Goal: Information Seeking & Learning: Learn about a topic

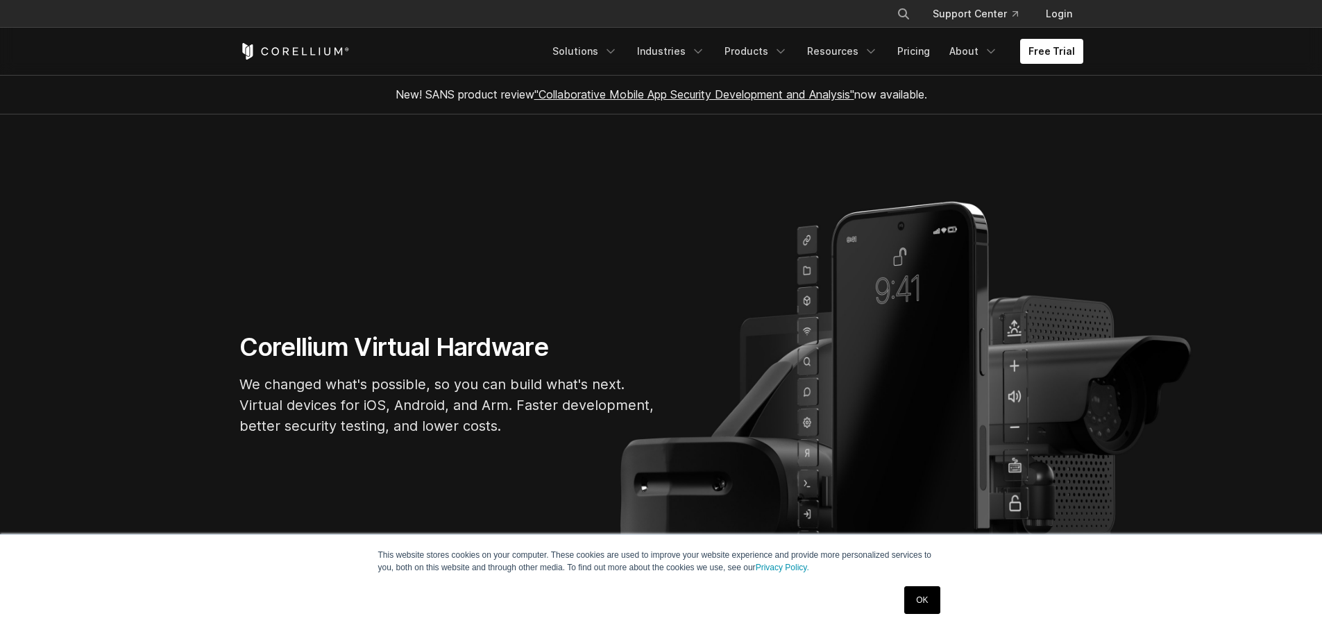
click at [913, 597] on link "OK" at bounding box center [921, 600] width 35 height 28
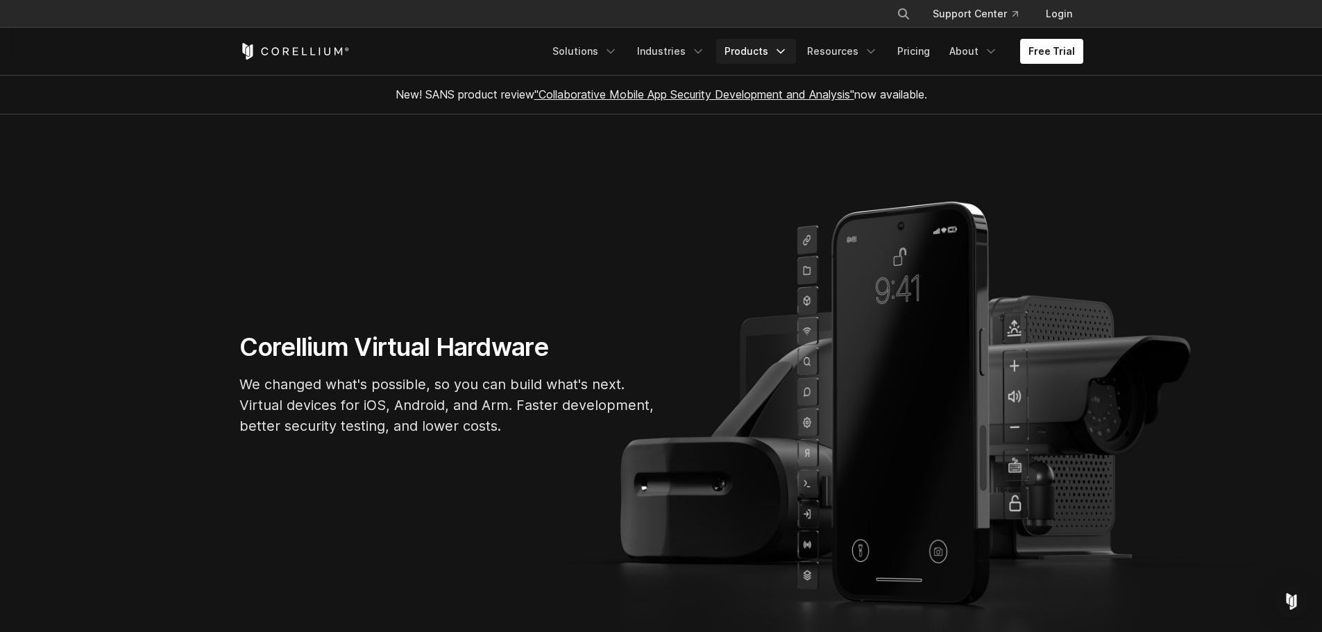
click at [758, 53] on link "Products" at bounding box center [756, 51] width 80 height 25
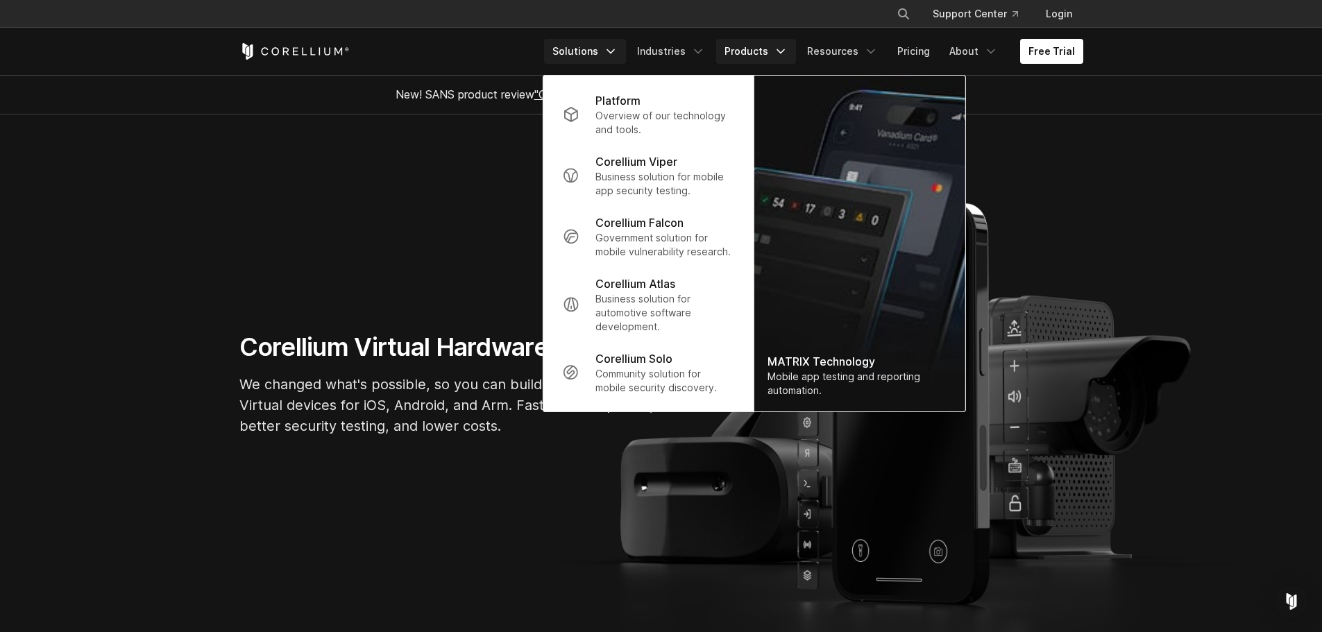
click at [605, 50] on link "Solutions" at bounding box center [585, 51] width 82 height 25
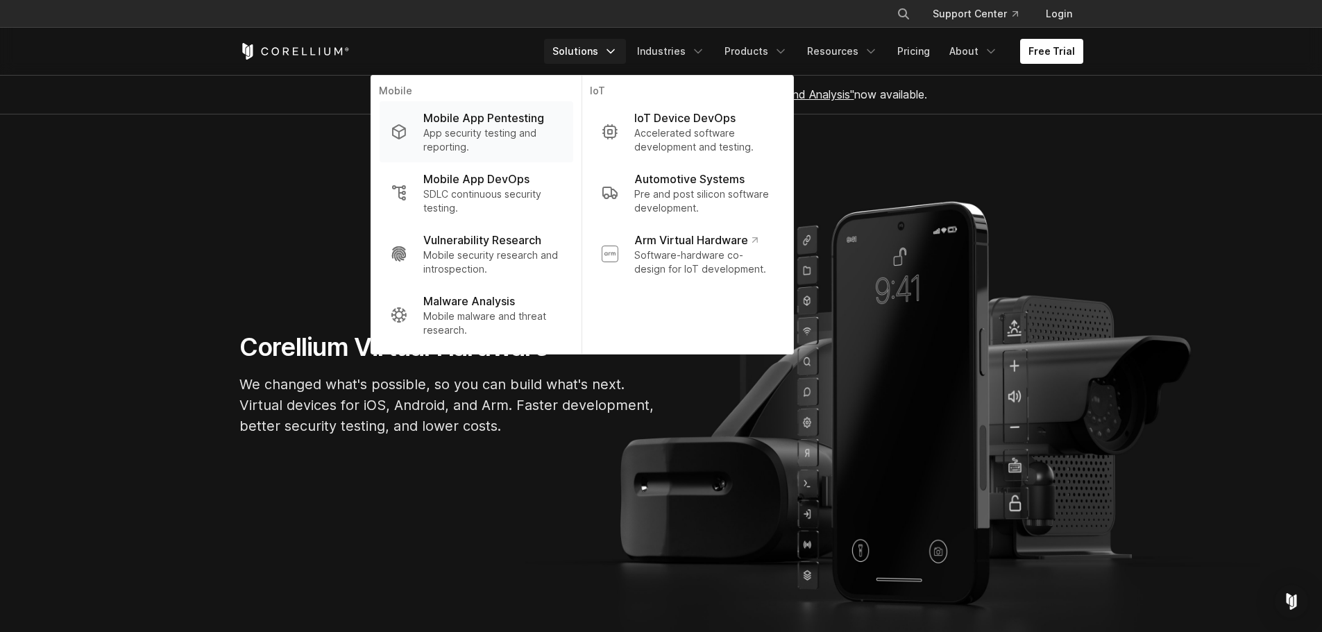
click at [468, 124] on p "Mobile App Pentesting" at bounding box center [483, 118] width 121 height 17
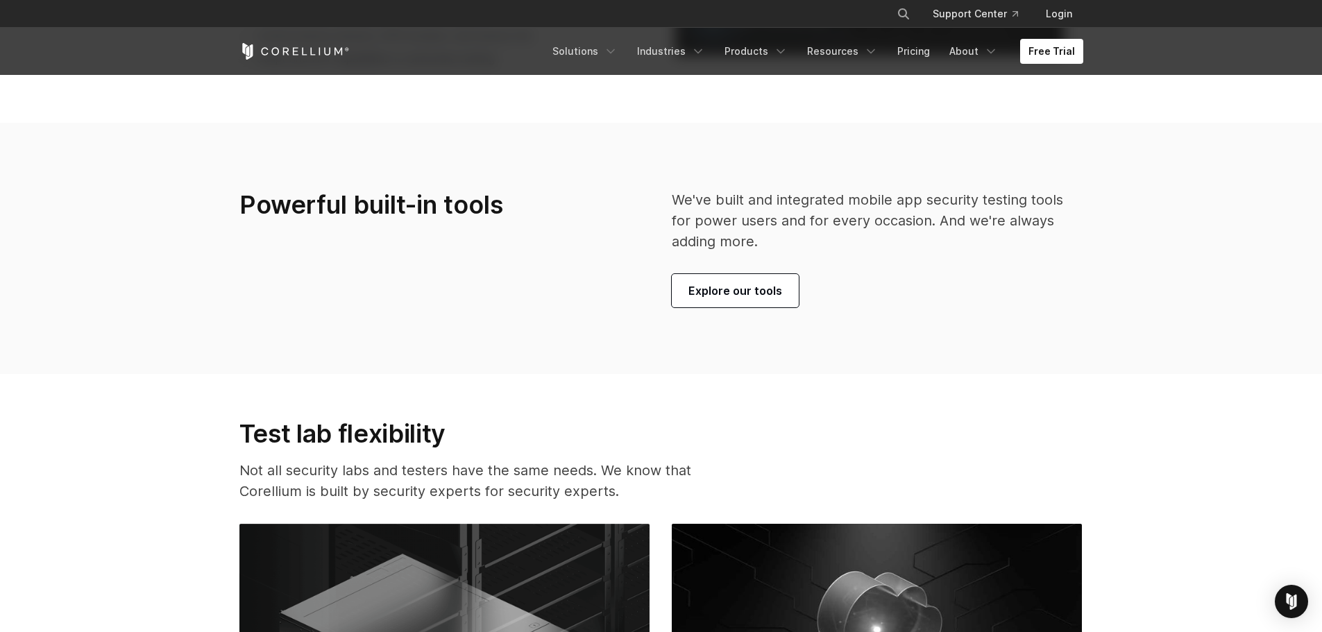
scroll to position [3261, 0]
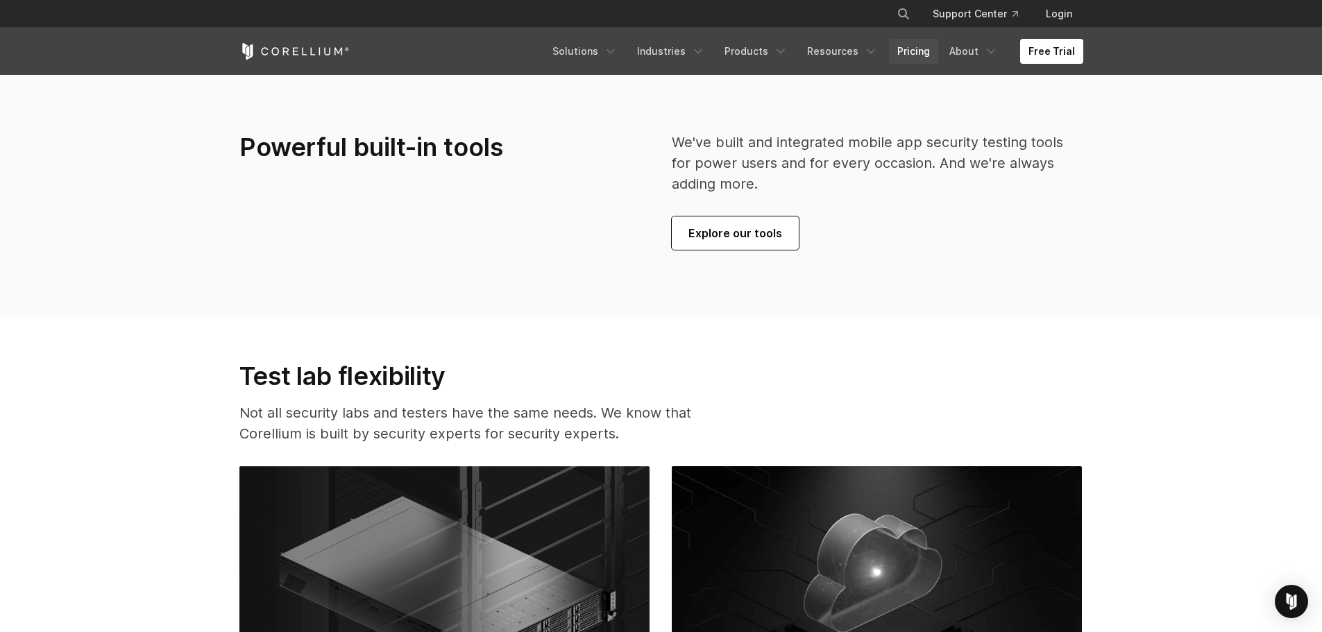
click at [899, 58] on link "Pricing" at bounding box center [913, 51] width 49 height 25
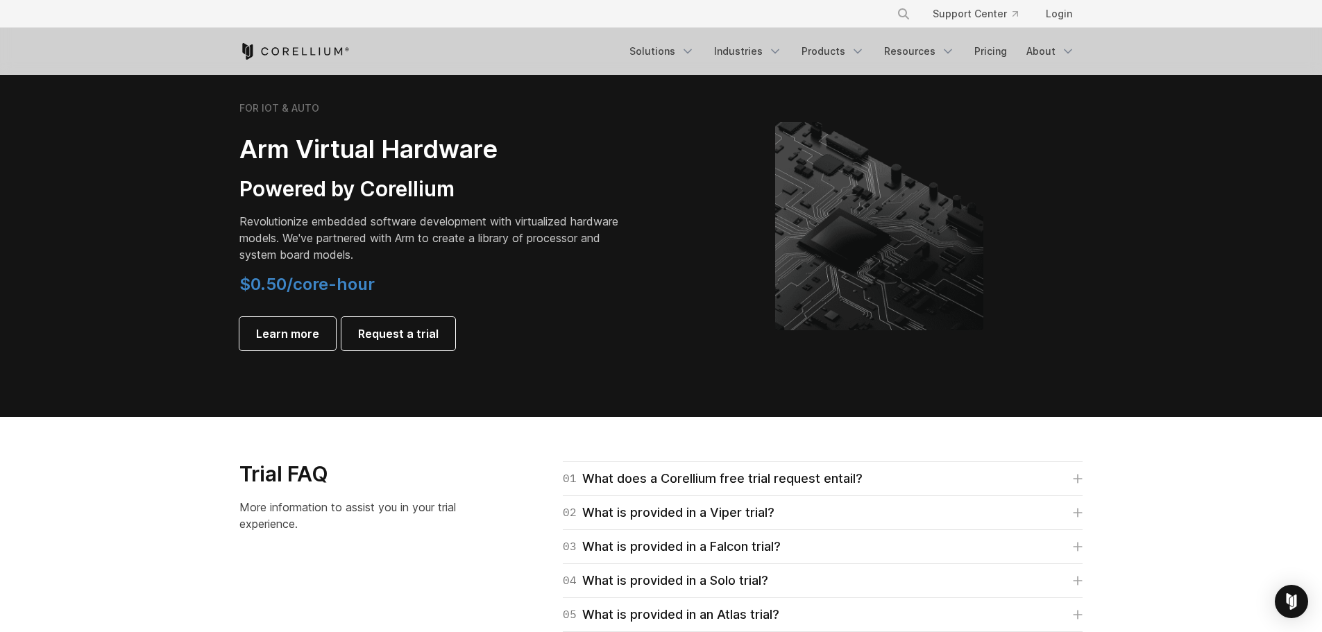
scroll to position [1943, 0]
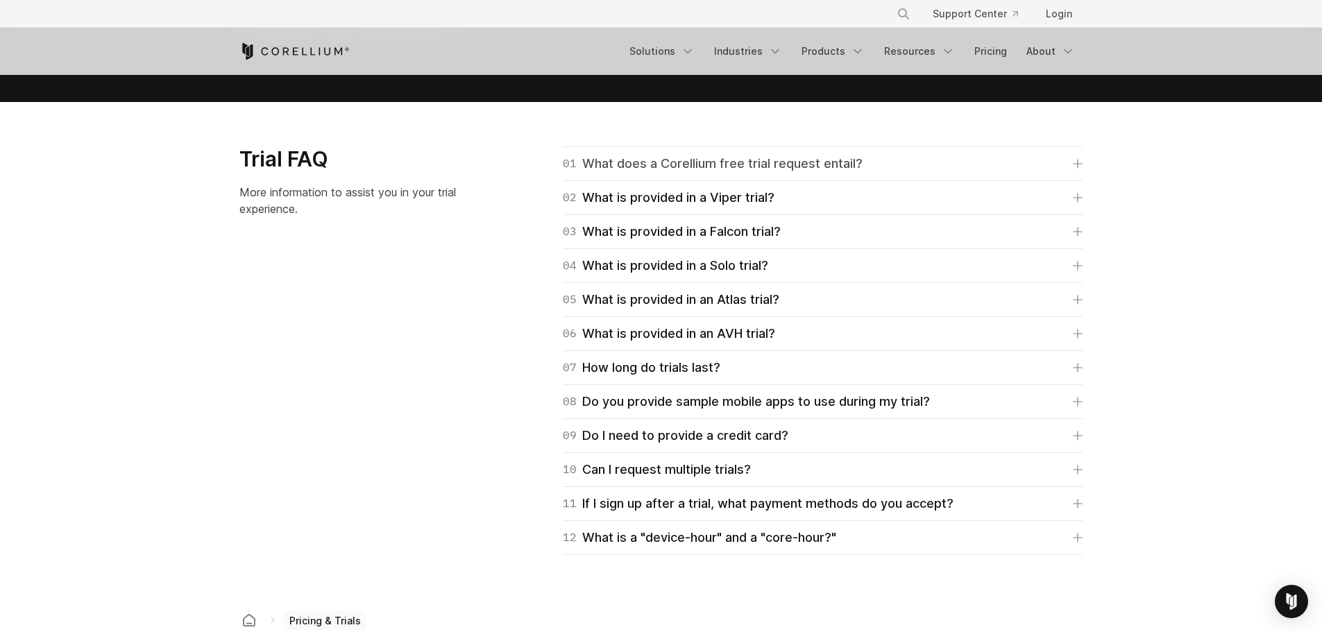
click at [928, 164] on link "01 What does a Corellium free trial request entail?" at bounding box center [823, 163] width 520 height 19
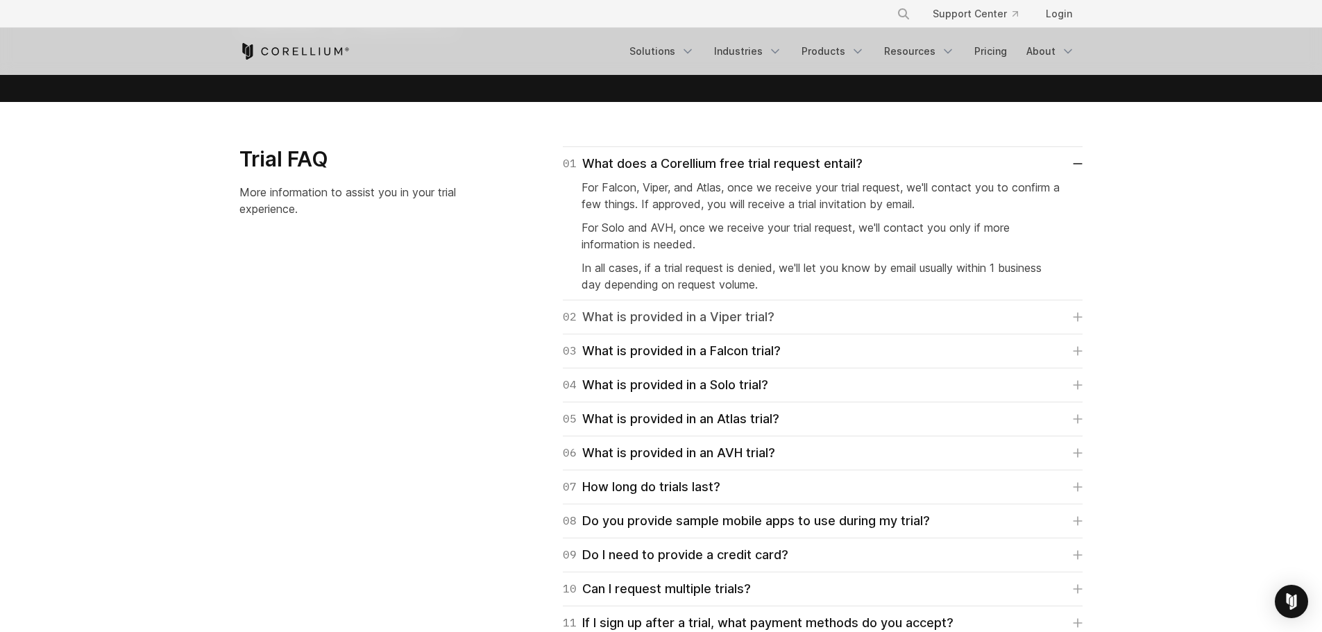
click at [837, 309] on link "02 What is provided in a Viper trial?" at bounding box center [823, 316] width 520 height 19
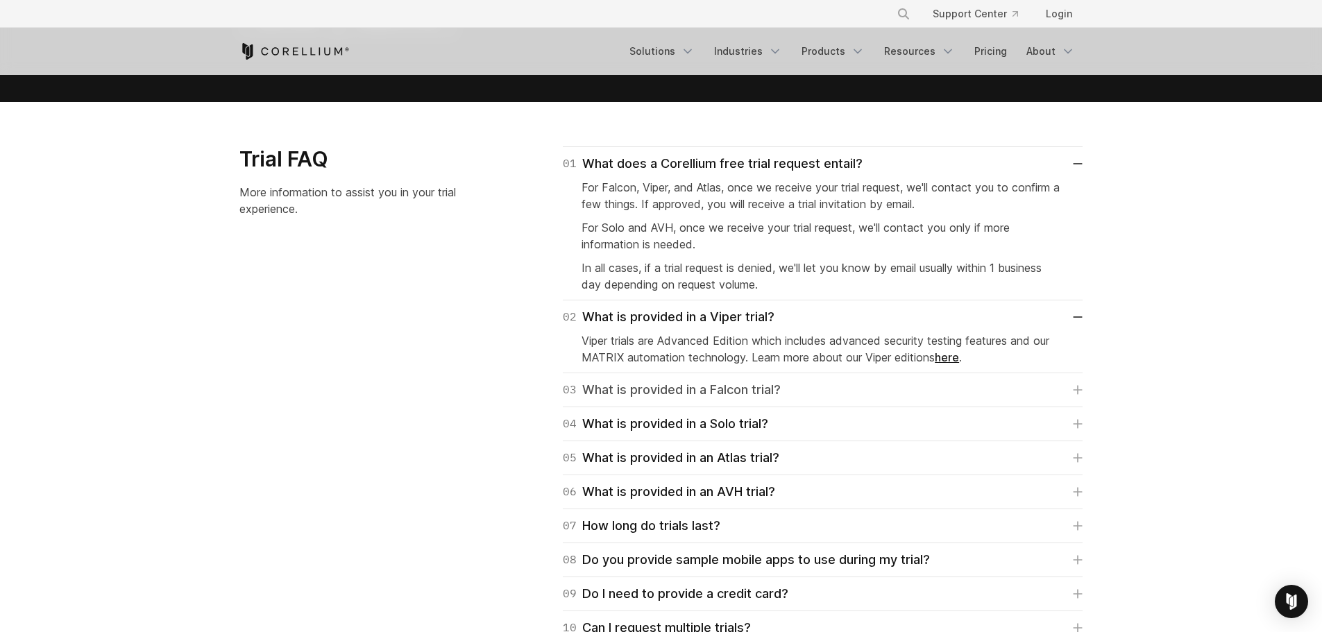
click at [816, 385] on link "03 What is provided in a Falcon trial?" at bounding box center [823, 389] width 520 height 19
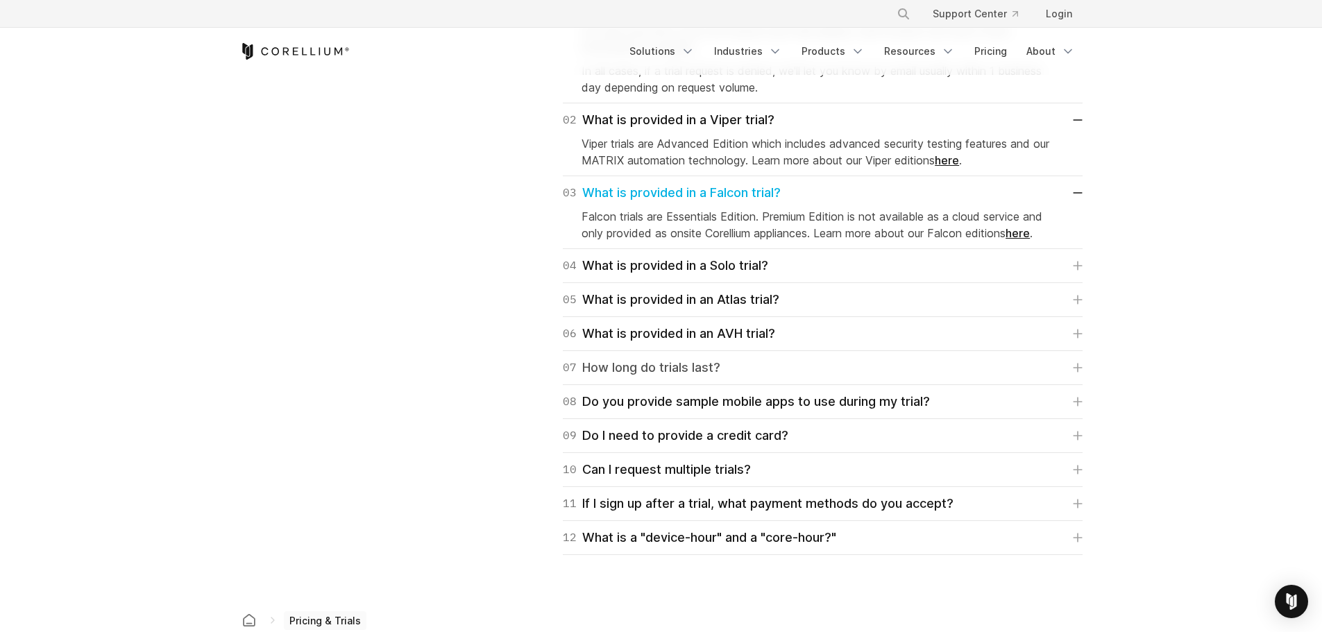
scroll to position [2151, 0]
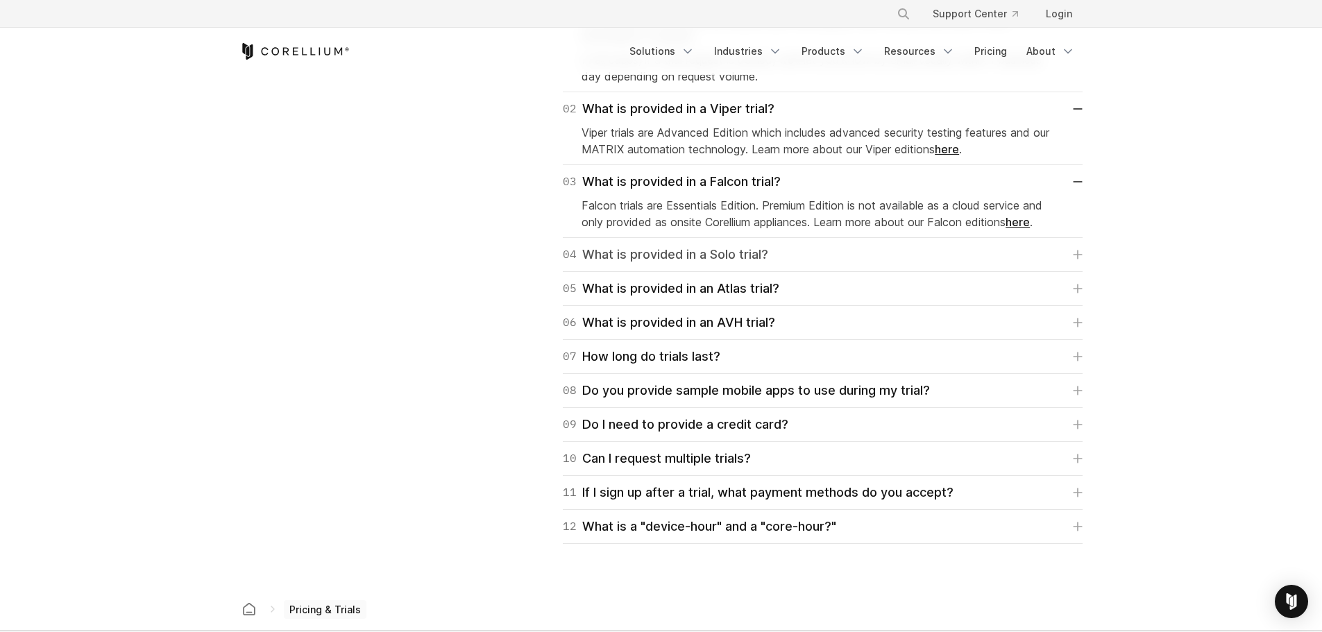
click at [822, 253] on link "04 What is provided in a Solo trial?" at bounding box center [823, 254] width 520 height 19
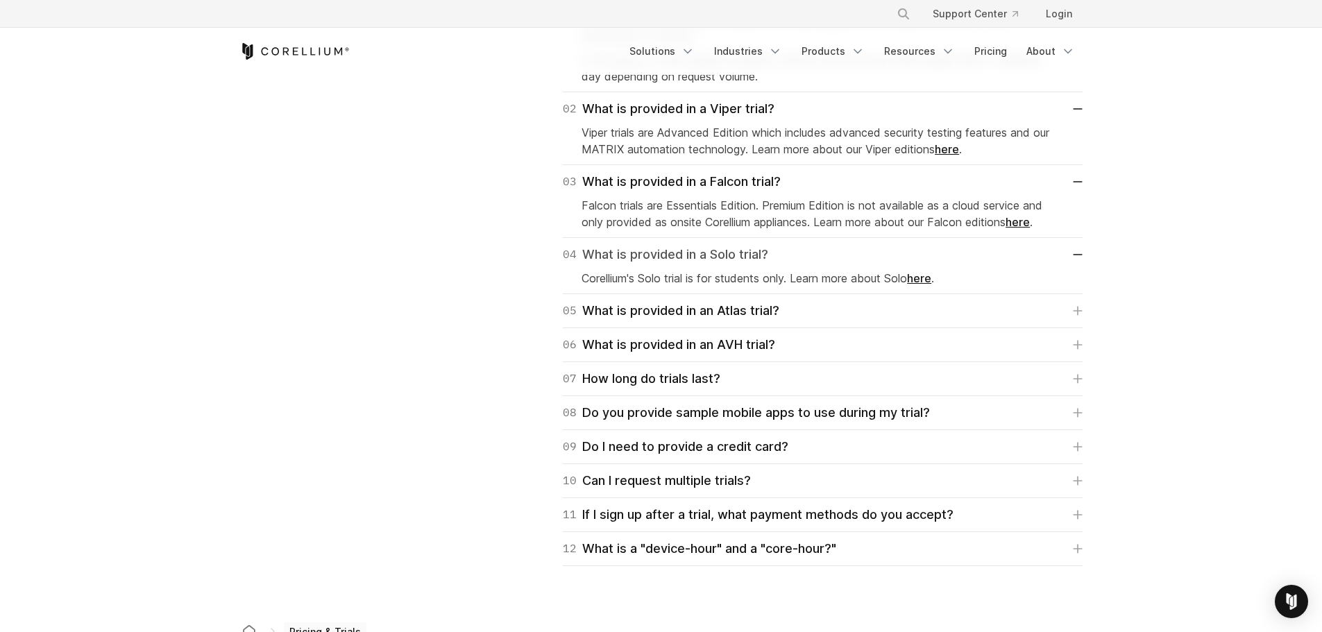
click at [1076, 257] on link "04 What is provided in a Solo trial?" at bounding box center [823, 254] width 520 height 19
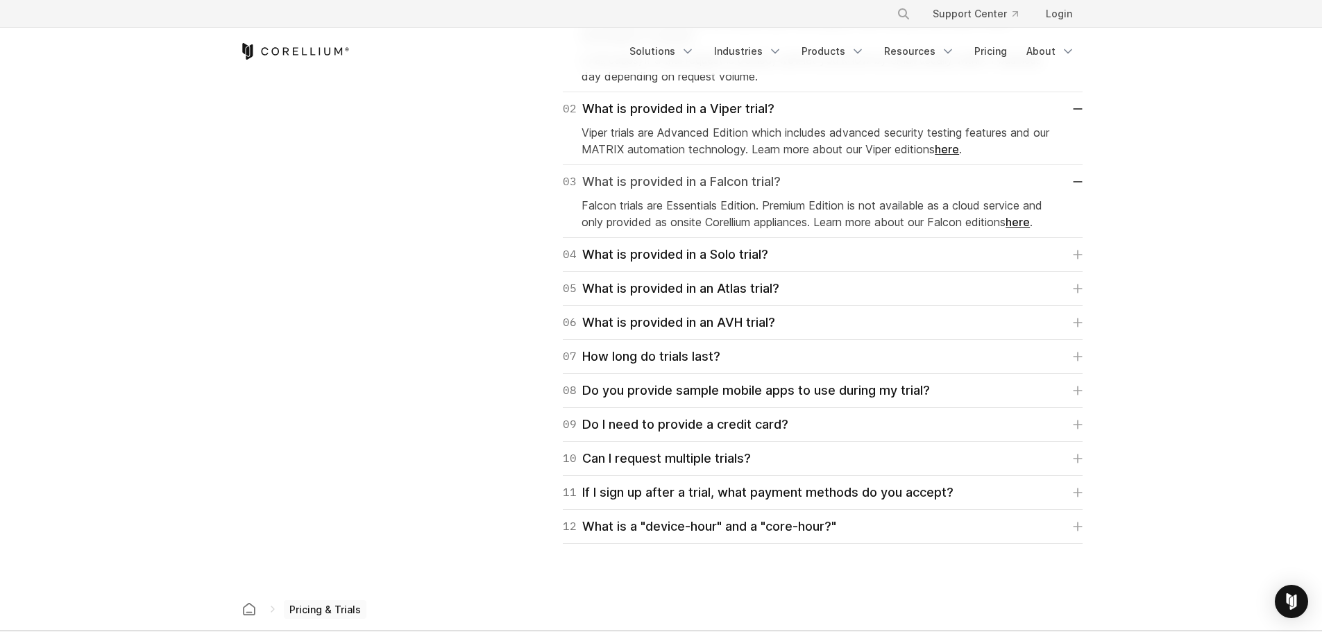
drag, startPoint x: 1076, startPoint y: 184, endPoint x: 1078, endPoint y: 146, distance: 37.5
click at [1076, 183] on link "03 What is provided in a Falcon trial?" at bounding box center [823, 181] width 520 height 19
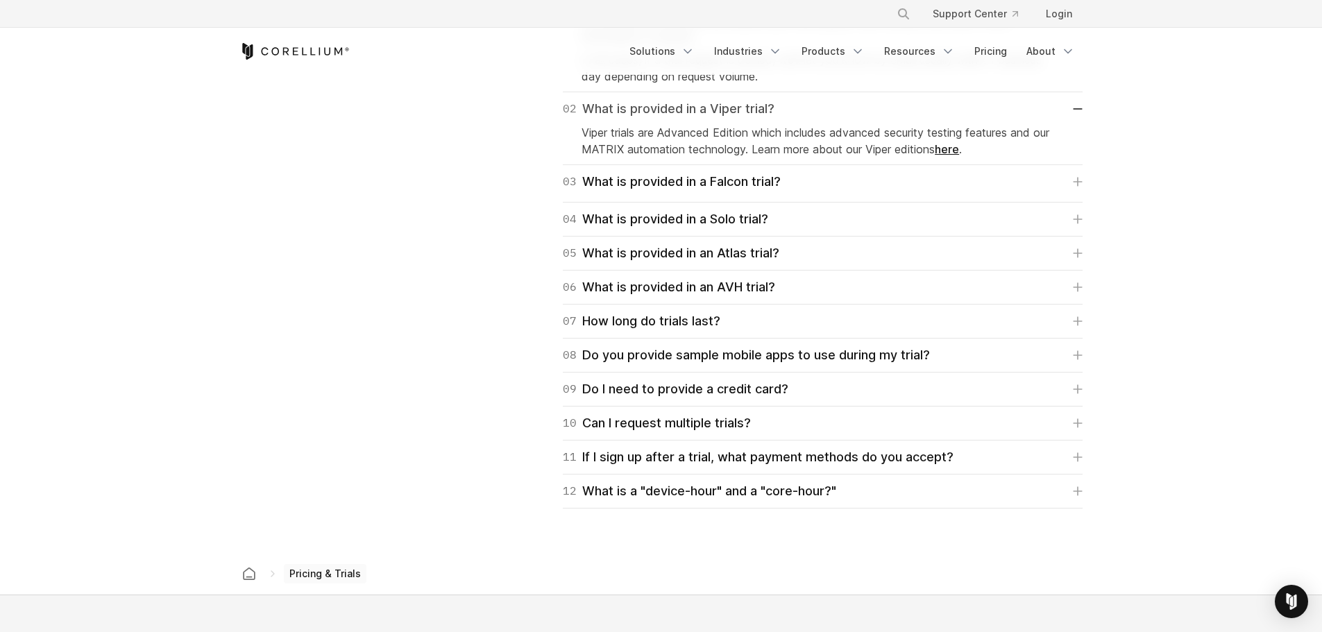
click at [1078, 111] on link "02 What is provided in a Viper trial?" at bounding box center [823, 108] width 520 height 19
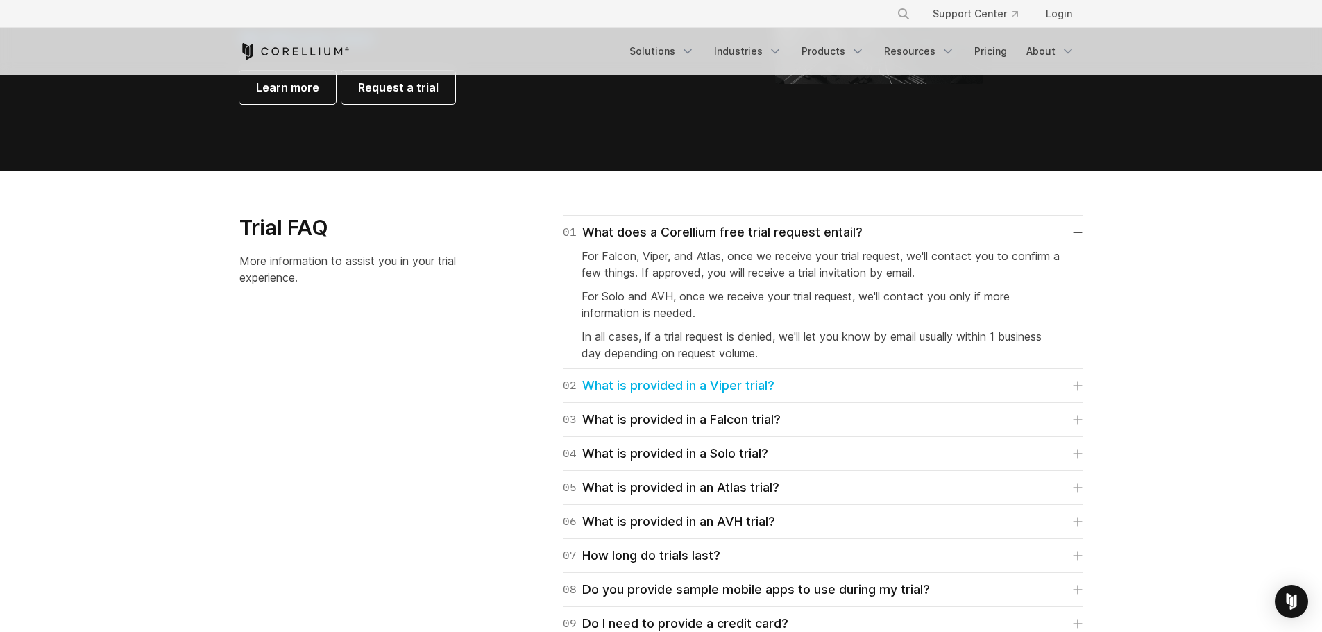
scroll to position [1874, 0]
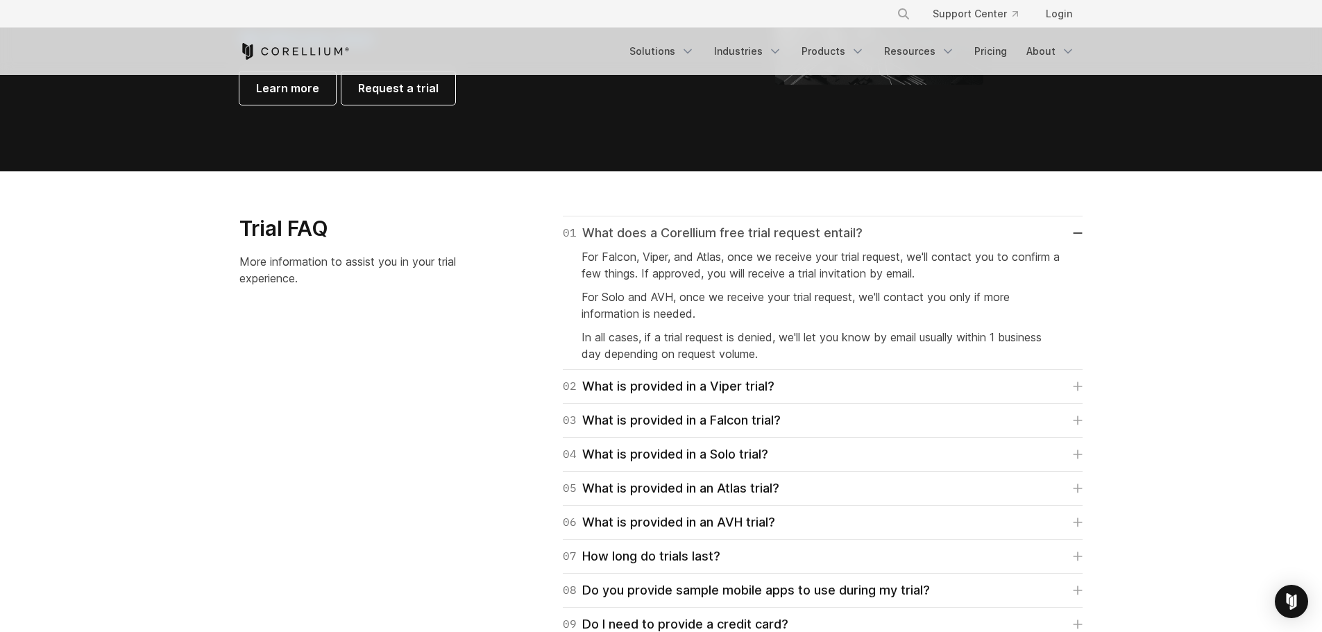
click at [1078, 229] on link "01 What does a Corellium free trial request entail?" at bounding box center [823, 232] width 520 height 19
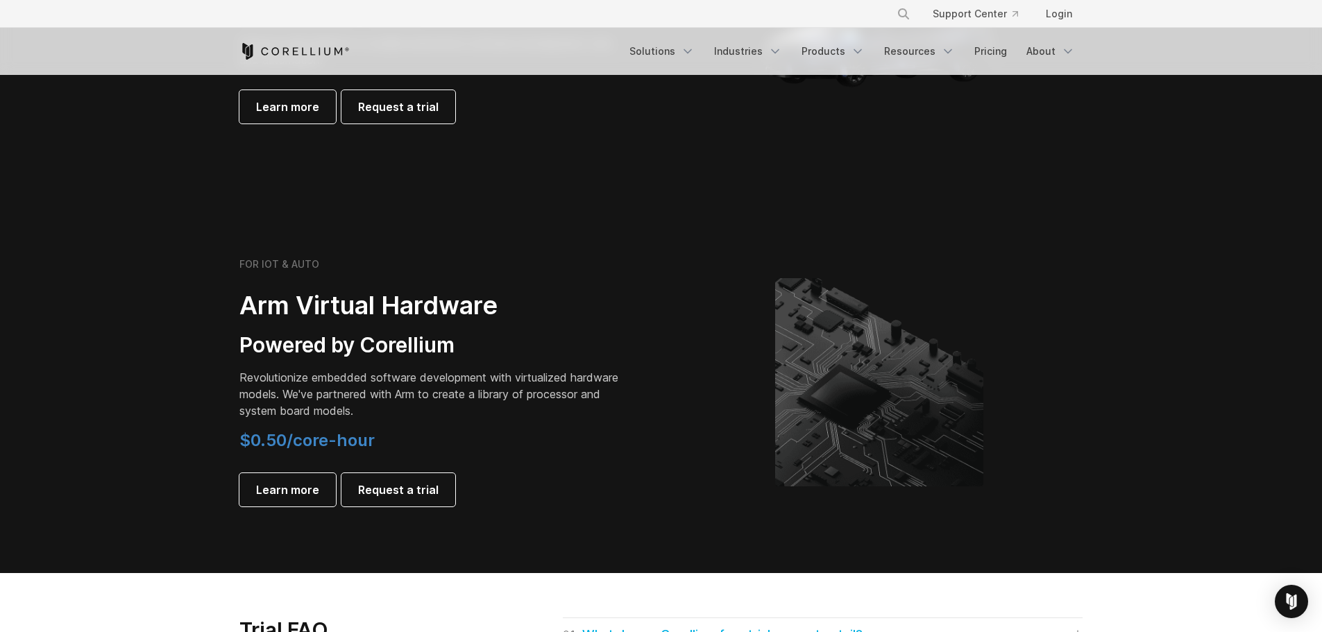
scroll to position [1388, 0]
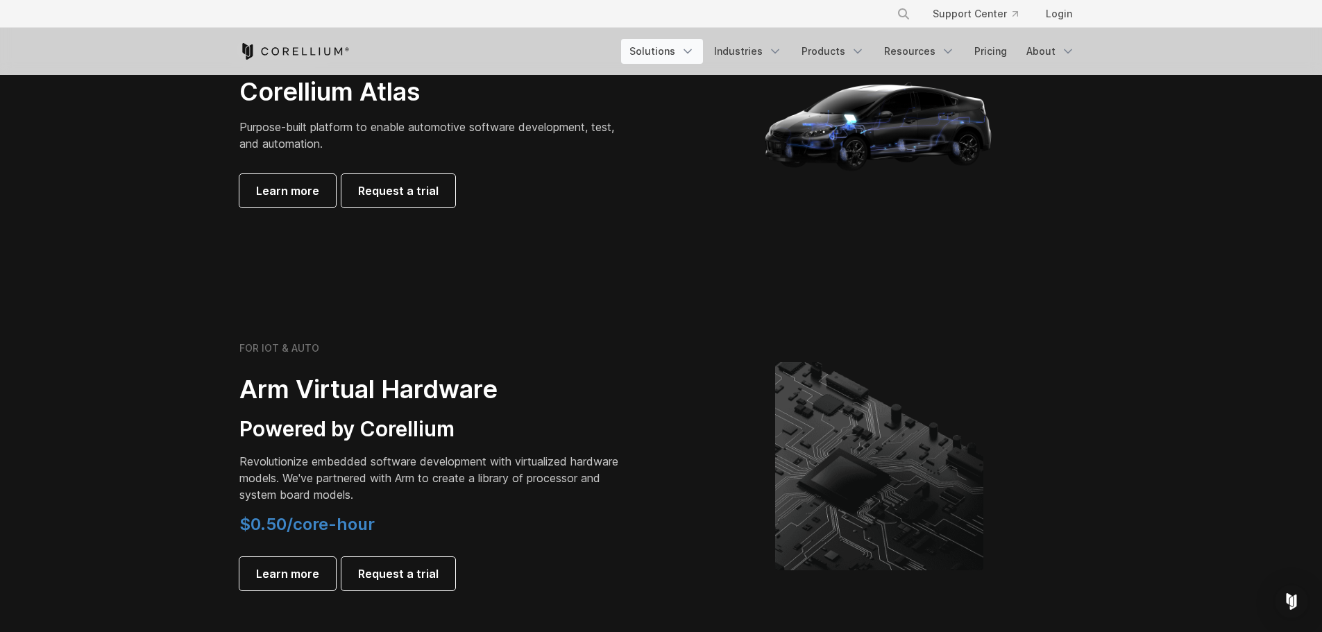
click at [685, 53] on link "Solutions" at bounding box center [662, 51] width 82 height 25
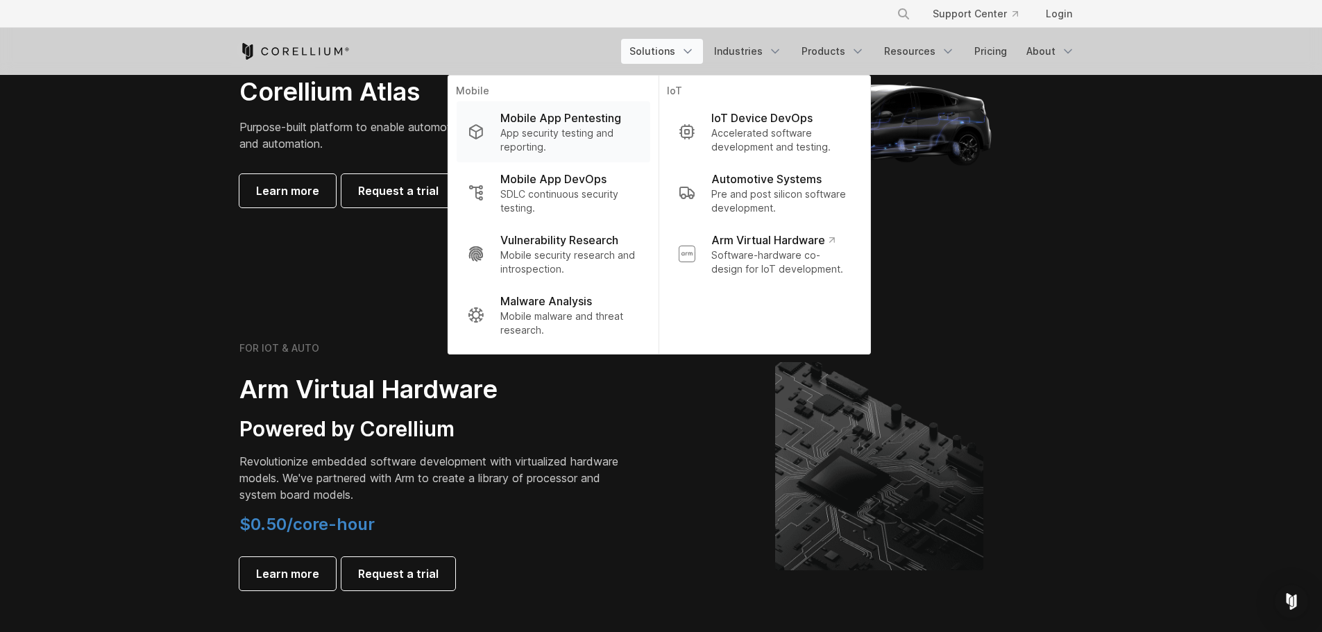
click at [561, 119] on p "Mobile App Pentesting" at bounding box center [560, 118] width 121 height 17
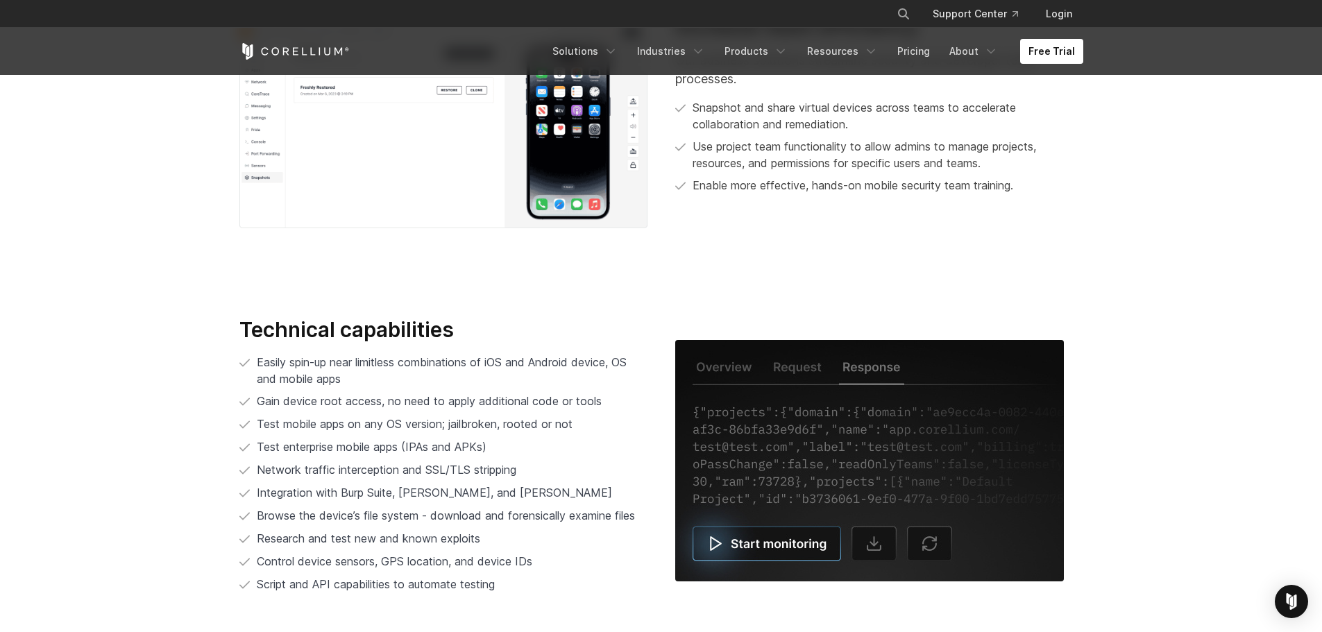
scroll to position [2984, 0]
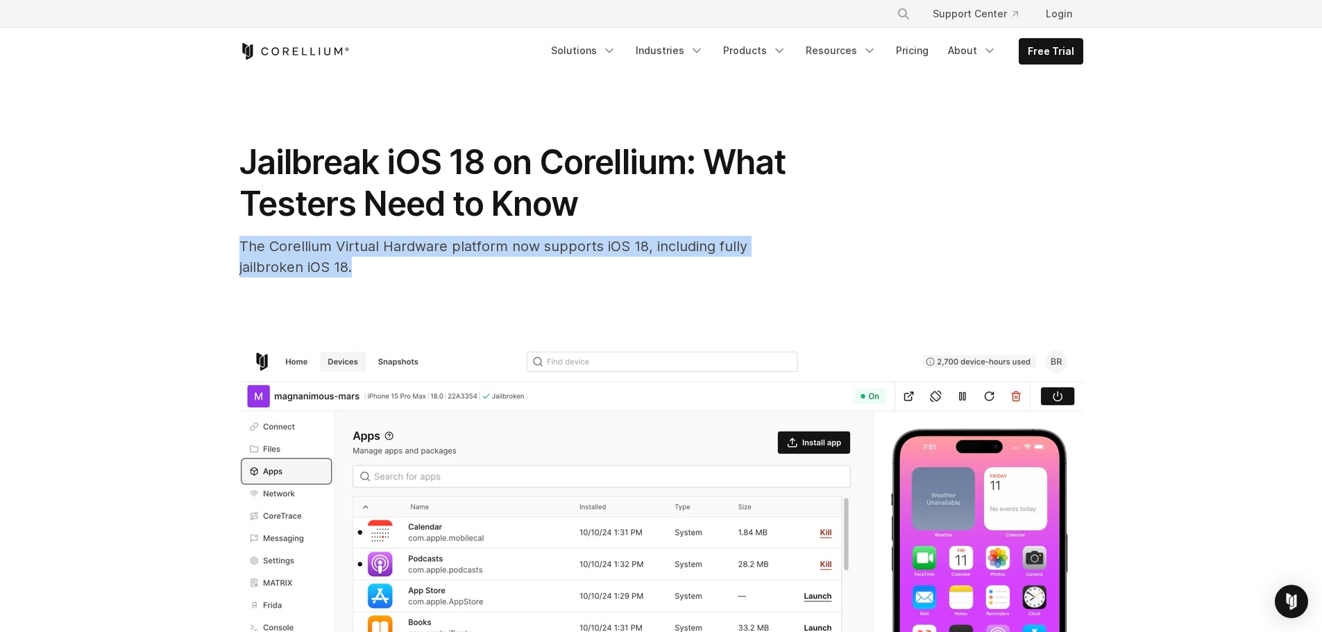
drag, startPoint x: 229, startPoint y: 245, endPoint x: 394, endPoint y: 278, distance: 168.3
click at [394, 278] on div "Jailbreak iOS 18 on Corellium: What Testers Need to Know The Corellium Virtual …" at bounding box center [661, 498] width 888 height 846
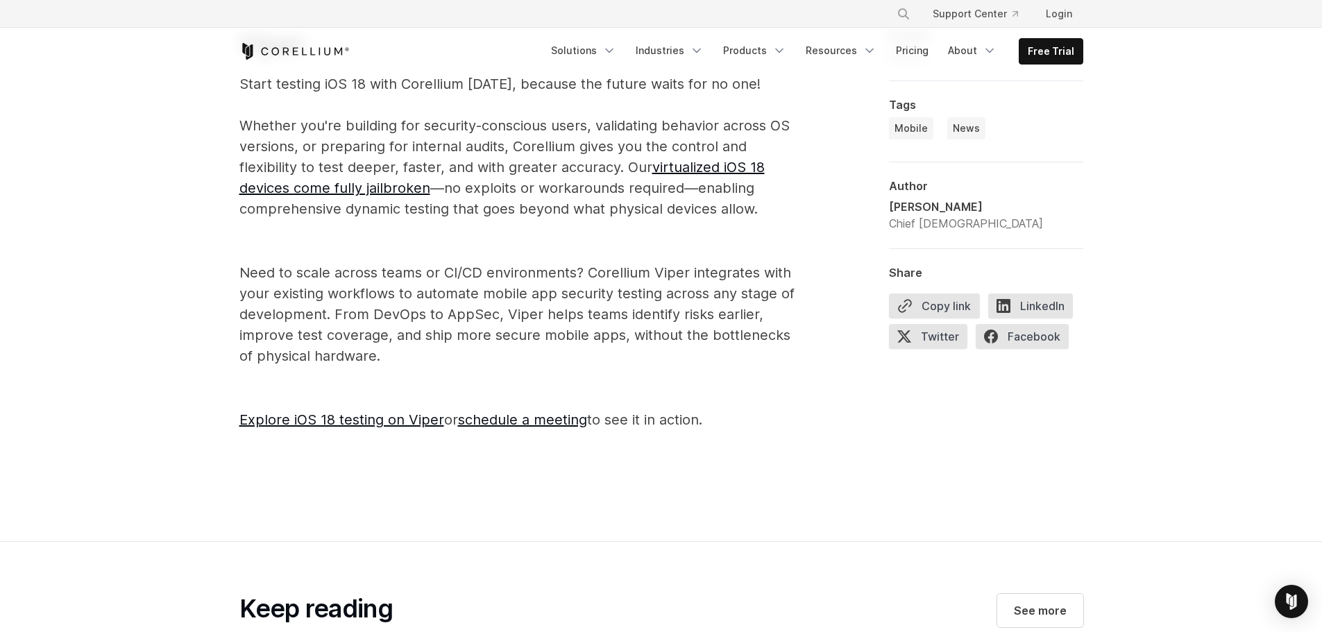
scroll to position [2151, 0]
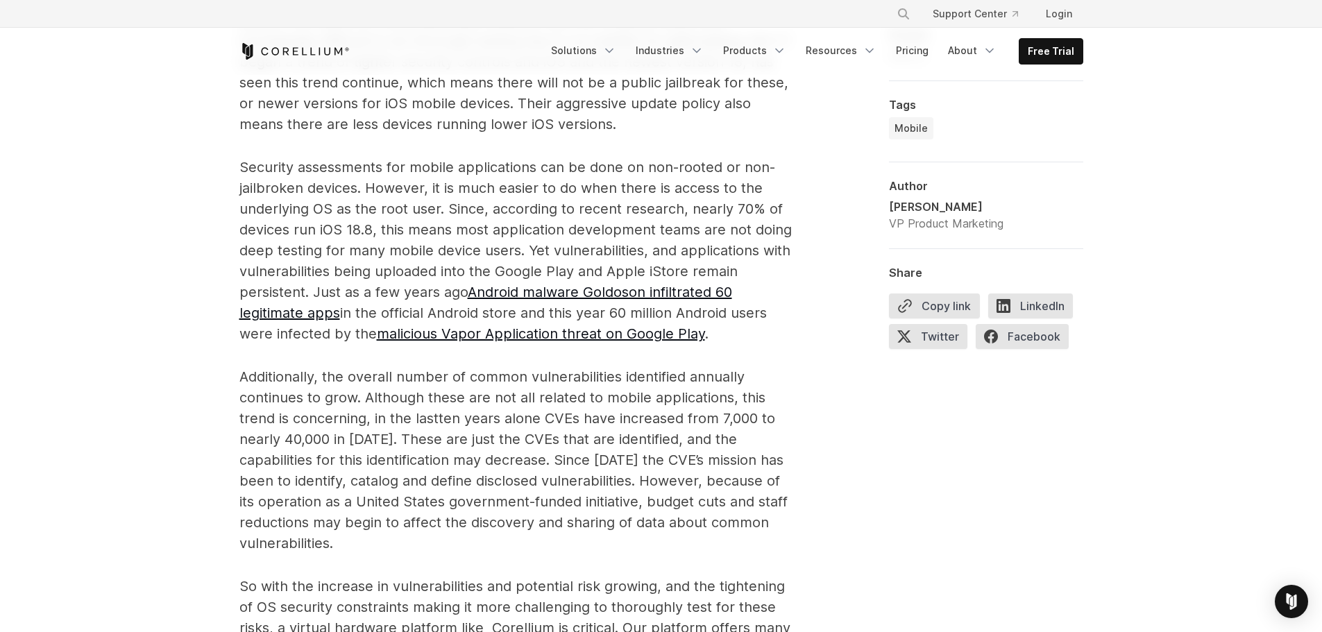
scroll to position [1180, 0]
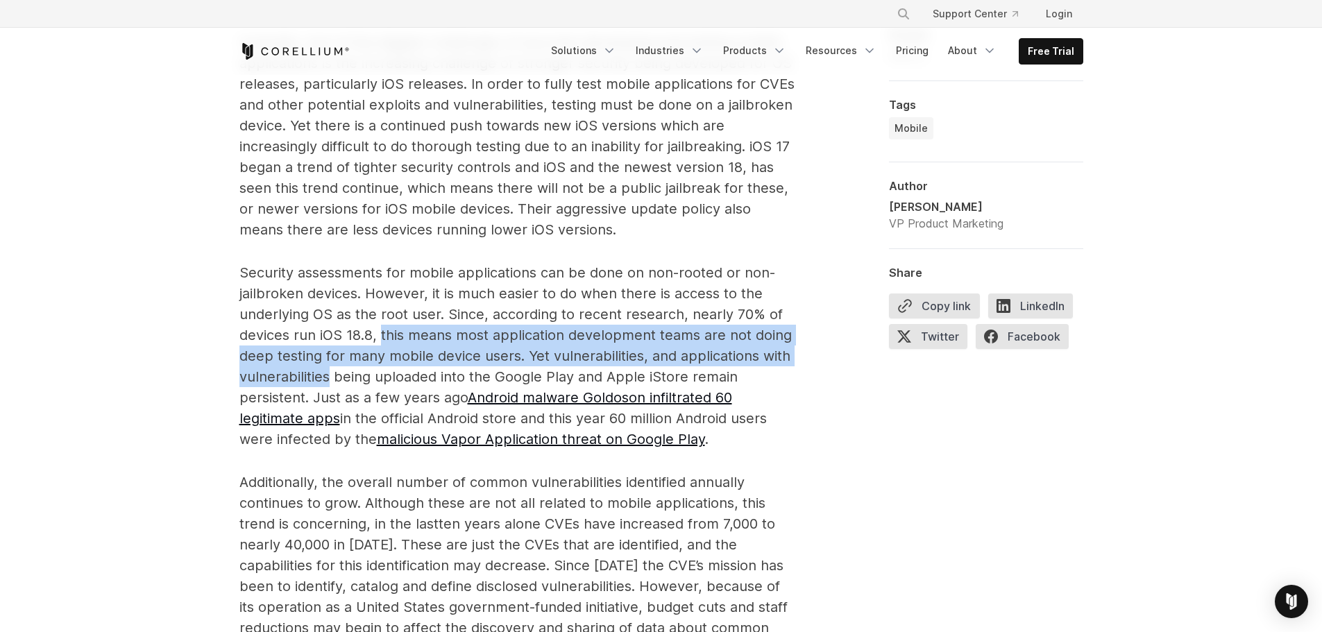
drag, startPoint x: 381, startPoint y: 332, endPoint x: 331, endPoint y: 373, distance: 64.2
click at [331, 373] on span "Security assessments for mobile applications can be done on non-rooted or non-j…" at bounding box center [515, 355] width 552 height 183
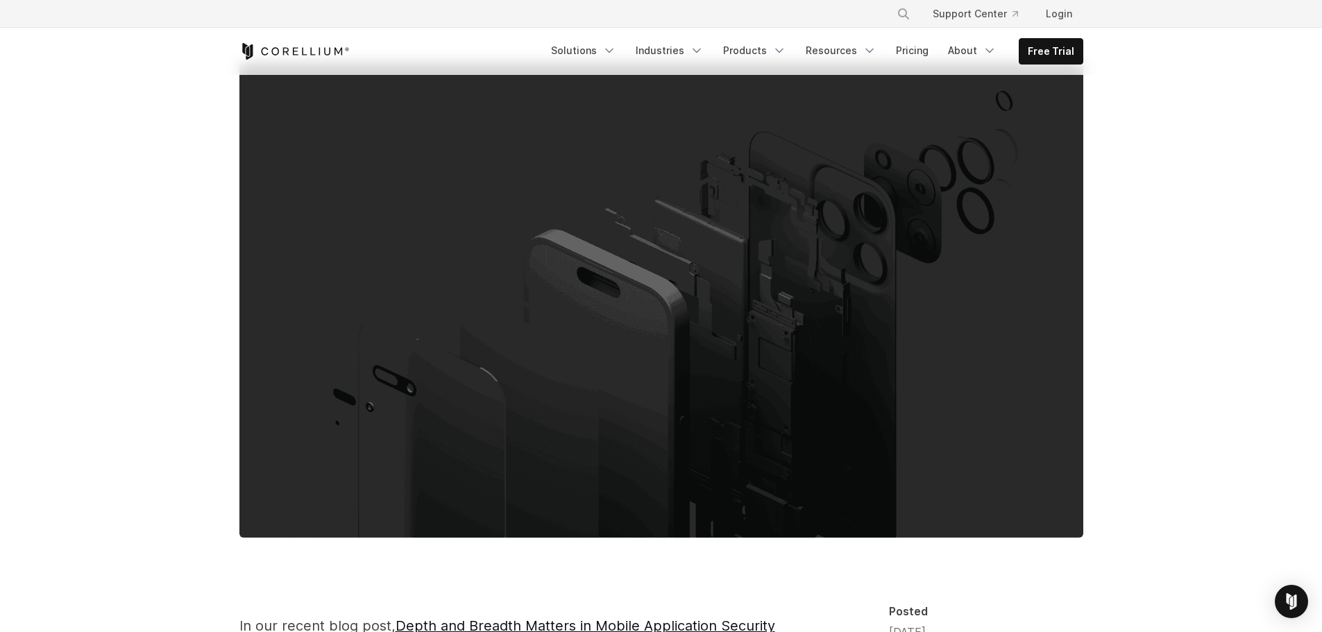
scroll to position [0, 0]
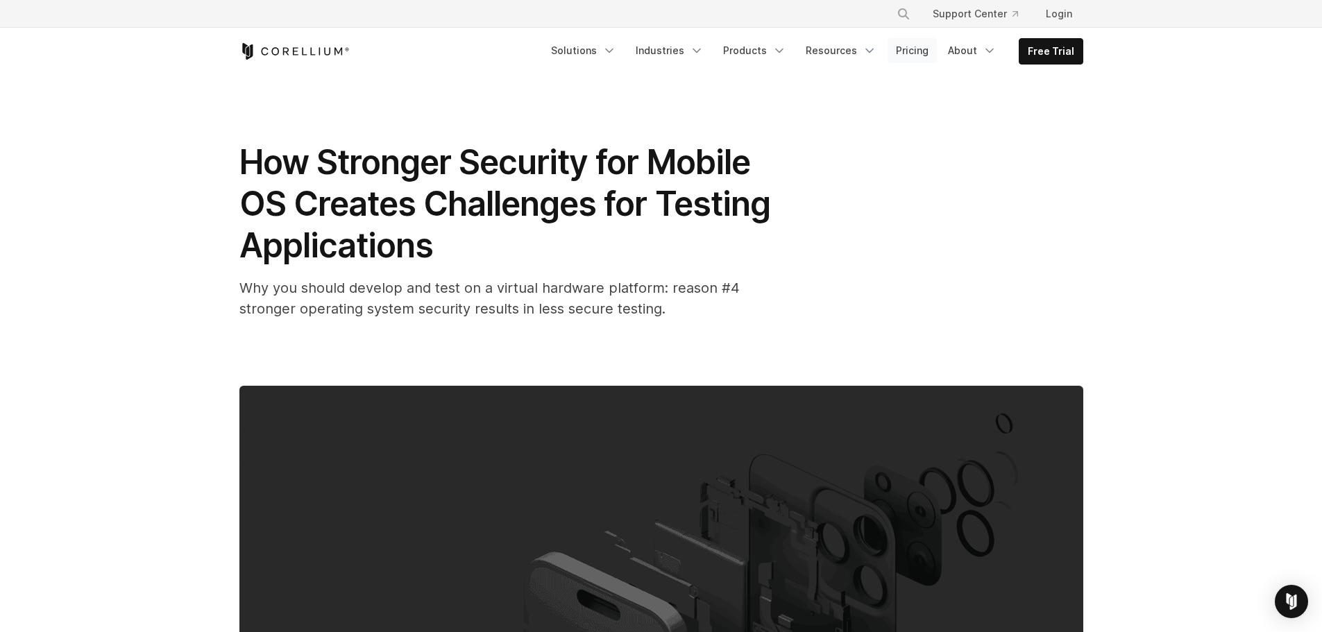
click at [913, 49] on link "Pricing" at bounding box center [912, 50] width 49 height 25
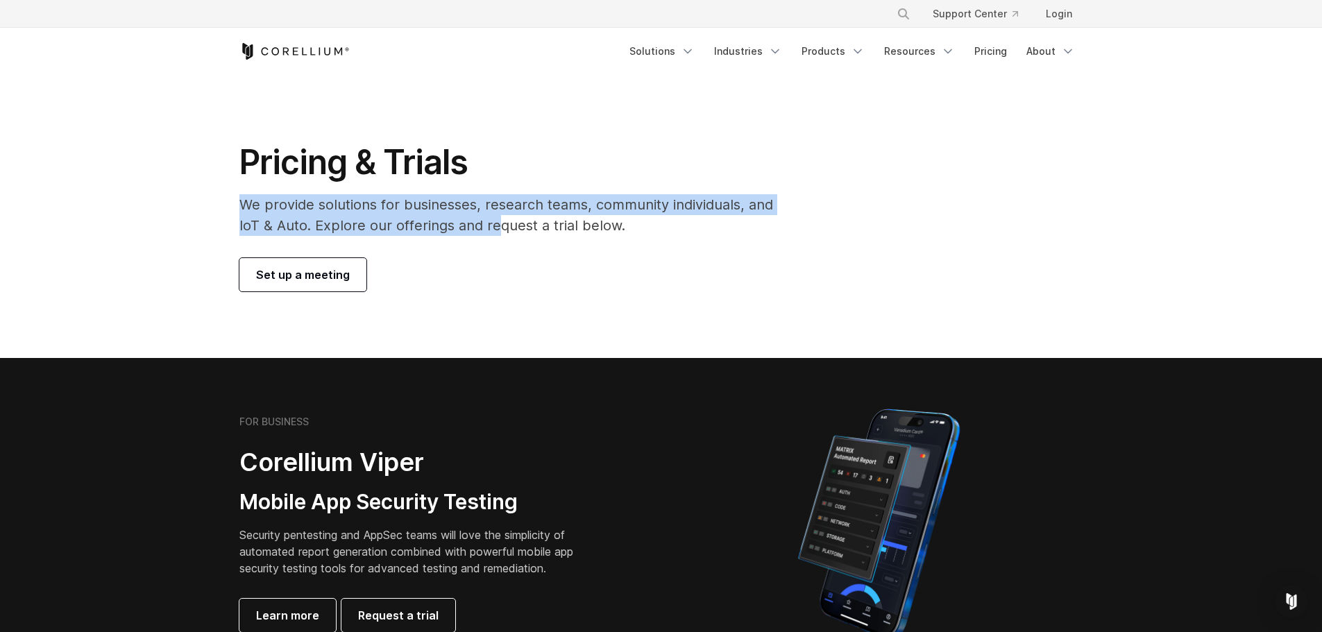
drag, startPoint x: 241, startPoint y: 206, endPoint x: 496, endPoint y: 232, distance: 256.0
click at [496, 232] on p "We provide solutions for businesses, research teams, community individuals, and…" at bounding box center [515, 215] width 553 height 42
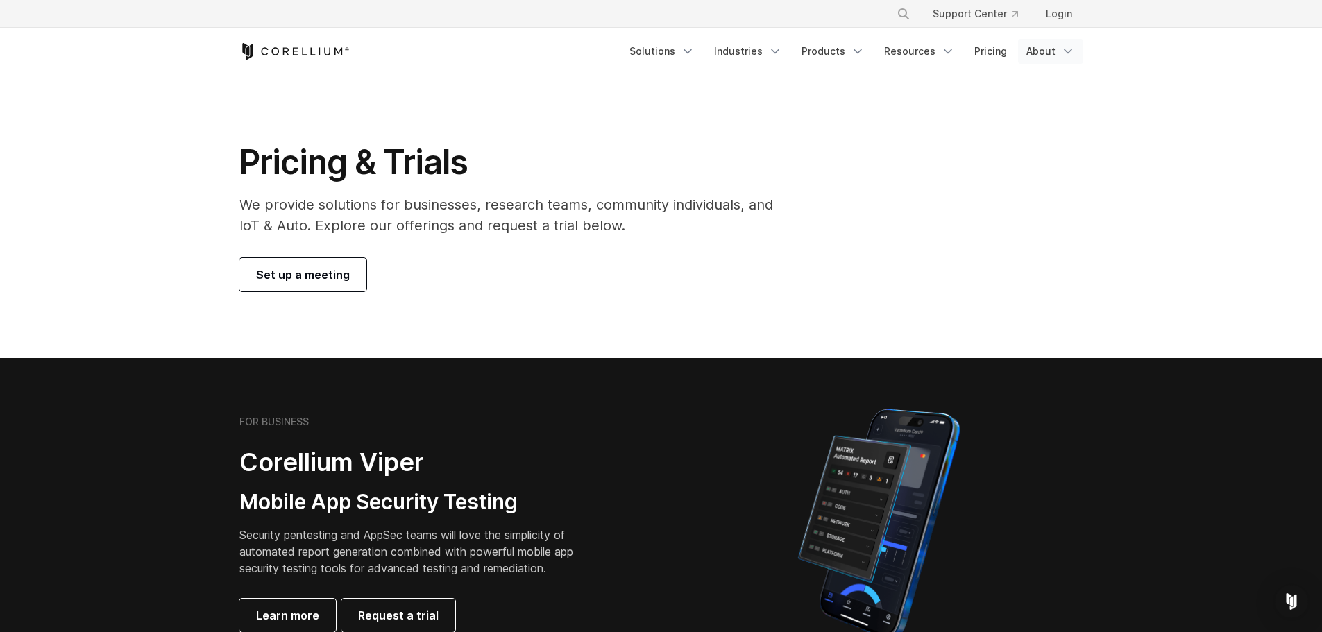
click at [1064, 53] on icon "Navigation Menu" at bounding box center [1068, 51] width 14 height 14
click at [848, 119] on section "Pricing & Trials We provide solutions for businesses, research teams, community…" at bounding box center [661, 216] width 1322 height 283
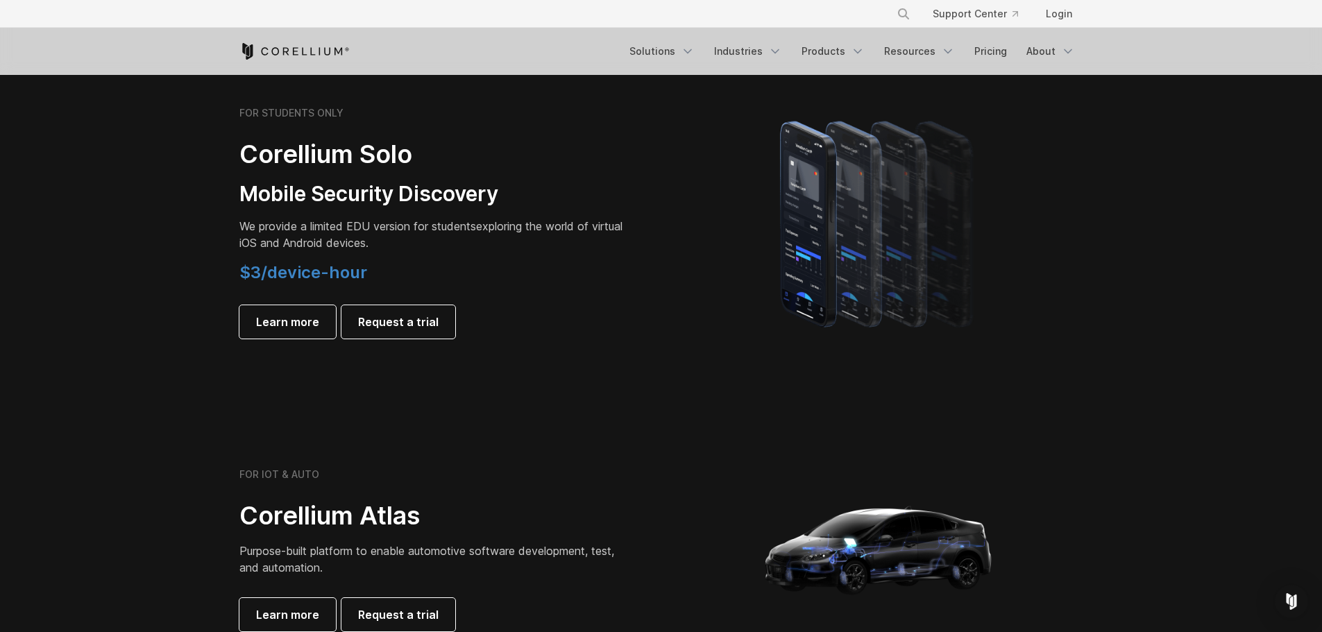
scroll to position [971, 0]
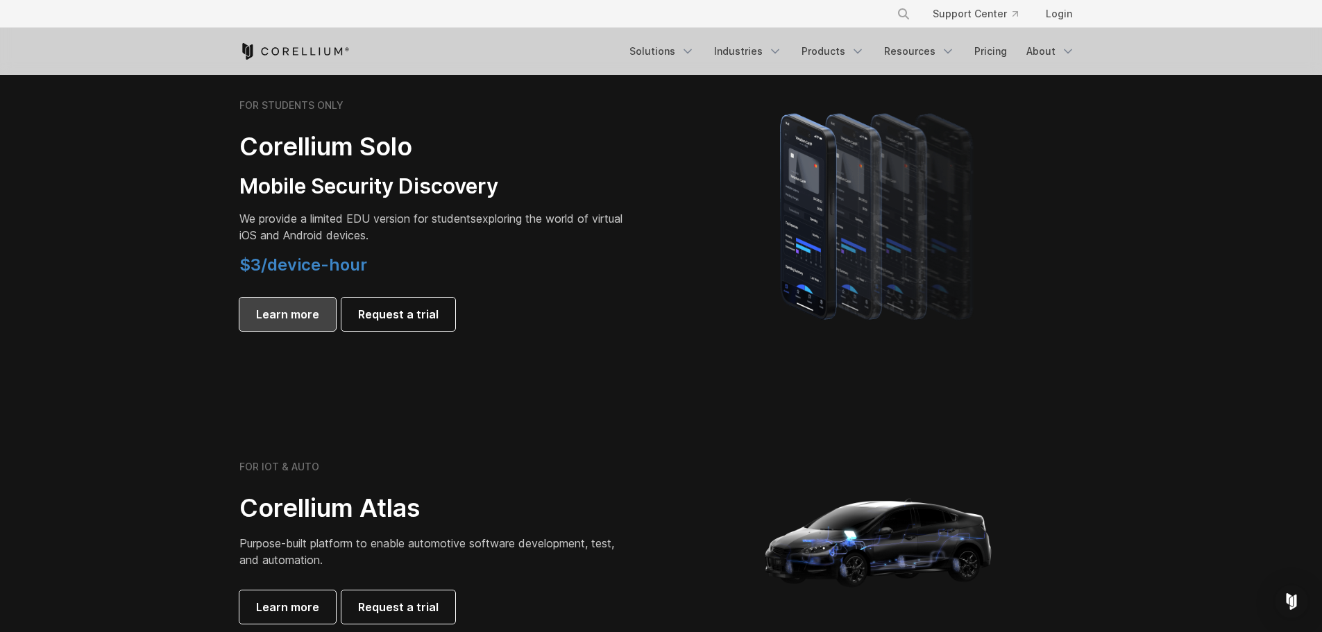
click at [278, 314] on span "Learn more" at bounding box center [287, 314] width 63 height 17
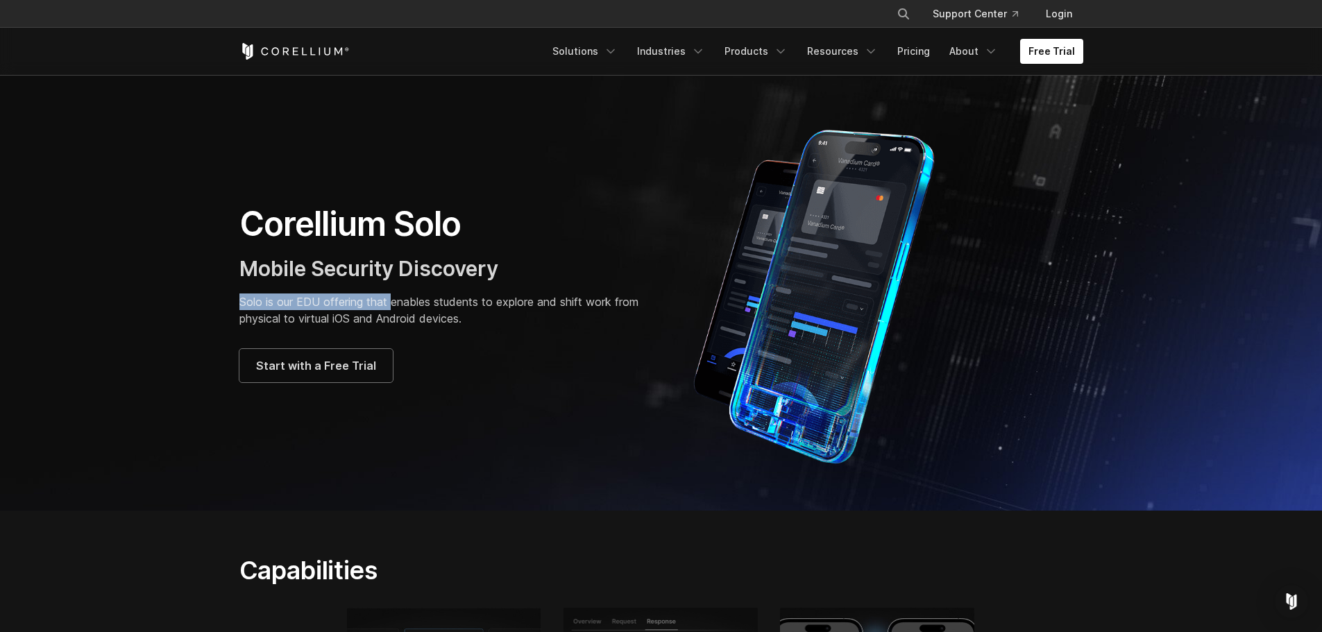
drag, startPoint x: 238, startPoint y: 304, endPoint x: 335, endPoint y: 327, distance: 99.8
click at [386, 312] on div "Corellium Solo Mobile Security Discovery Solo is our EDU offering that enables …" at bounding box center [444, 292] width 436 height 179
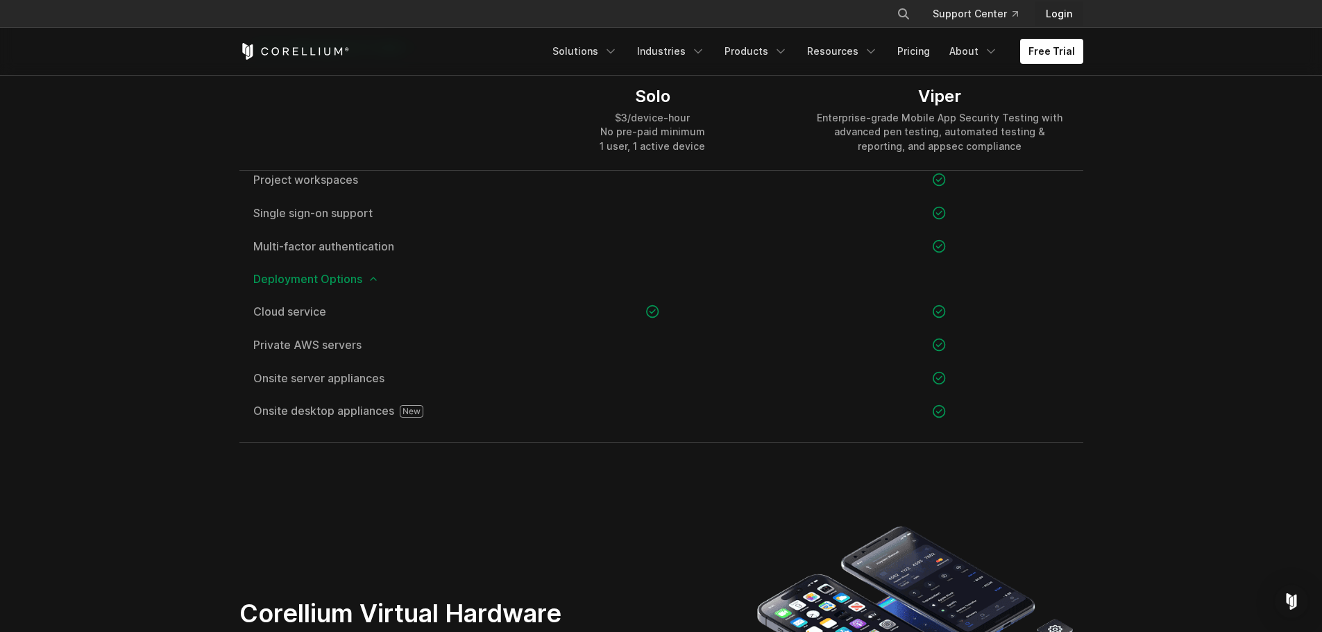
scroll to position [1943, 0]
